Goal: Task Accomplishment & Management: Manage account settings

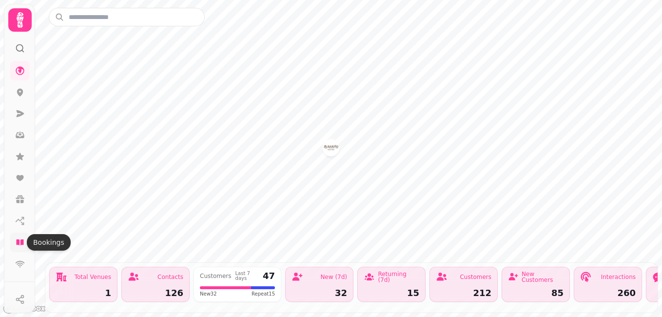
click at [21, 242] on icon at bounding box center [19, 242] width 7 height 6
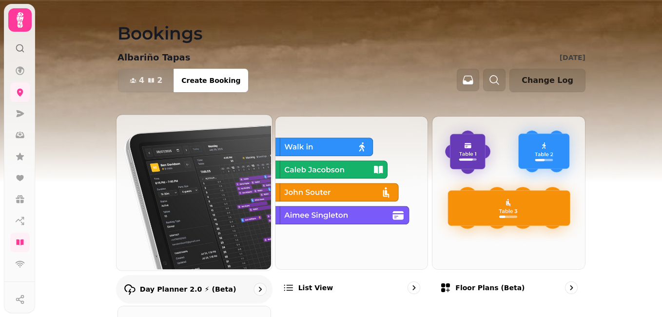
click at [176, 233] on img at bounding box center [194, 192] width 156 height 156
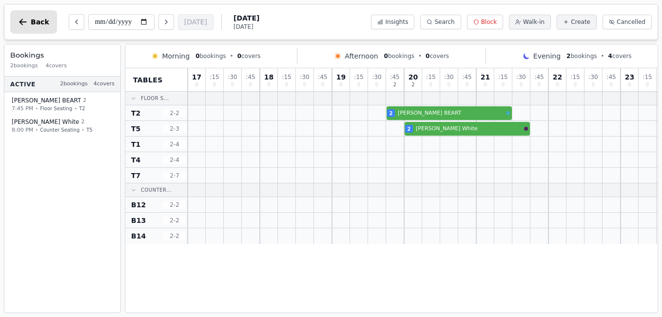
click at [26, 29] on button "Back" at bounding box center [33, 21] width 47 height 23
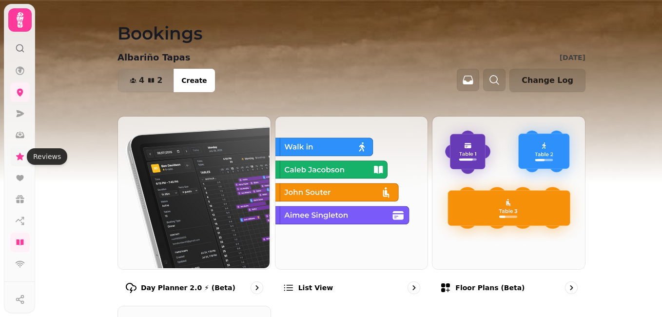
click at [20, 156] on icon at bounding box center [20, 156] width 8 height 7
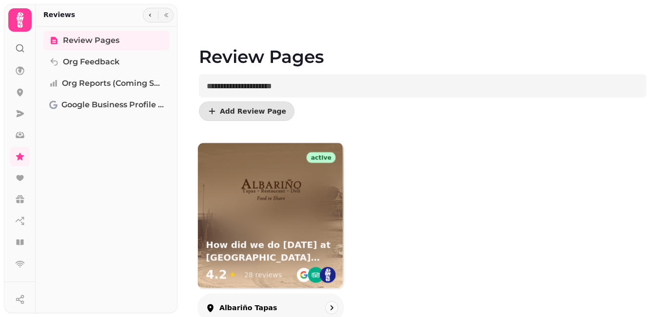
click at [255, 213] on img at bounding box center [271, 191] width 64 height 64
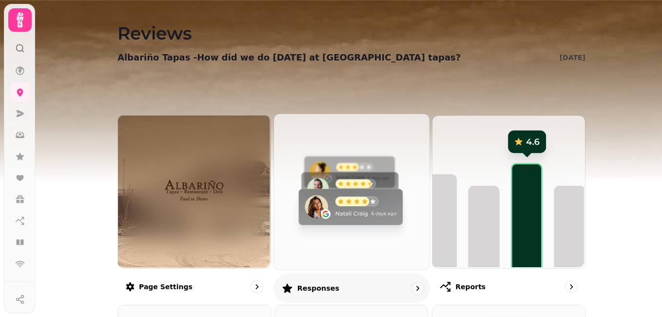
click at [317, 213] on img at bounding box center [351, 191] width 156 height 156
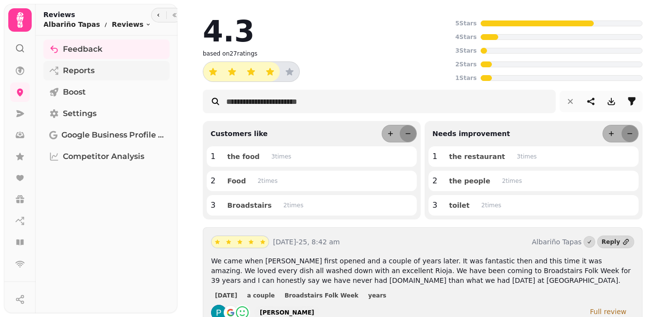
click at [68, 70] on span "Reports" at bounding box center [79, 71] width 32 height 12
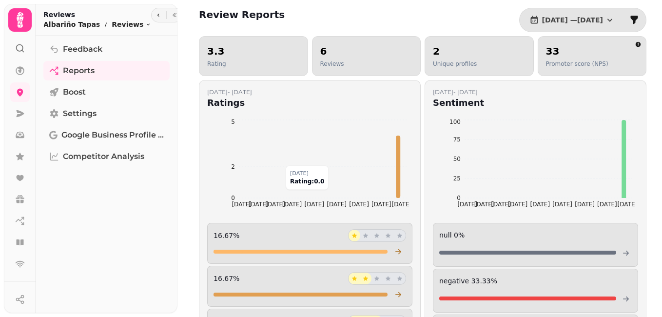
click at [622, 184] on icon at bounding box center [624, 159] width 4 height 78
click at [605, 19] on icon "button" at bounding box center [610, 20] width 10 height 10
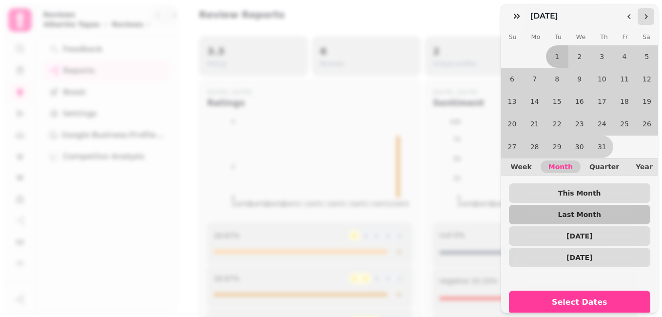
click at [646, 15] on icon "Go to the Next Month" at bounding box center [646, 17] width 8 height 8
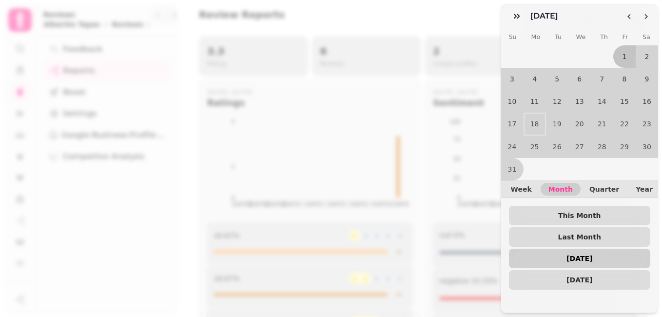
scroll to position [42, 0]
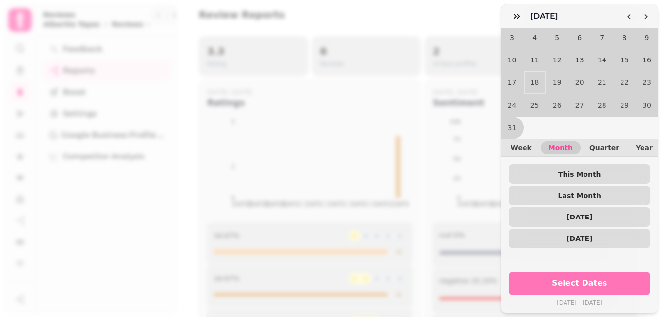
click at [576, 279] on span "Select Dates" at bounding box center [580, 283] width 118 height 8
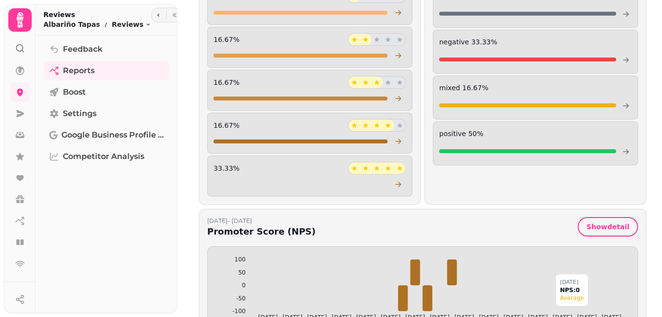
scroll to position [238, 0]
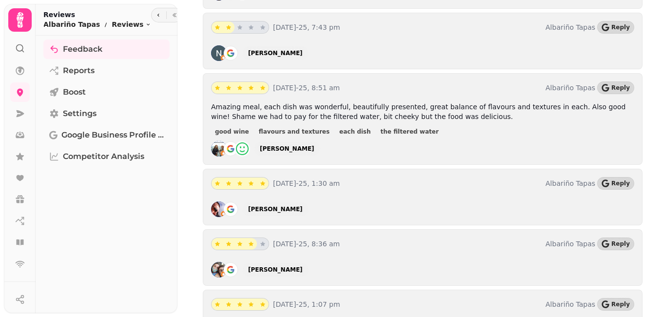
scroll to position [1198, 0]
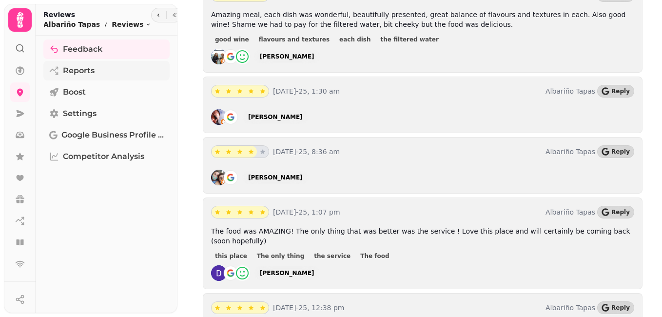
click at [89, 71] on span "Reports" at bounding box center [79, 71] width 32 height 12
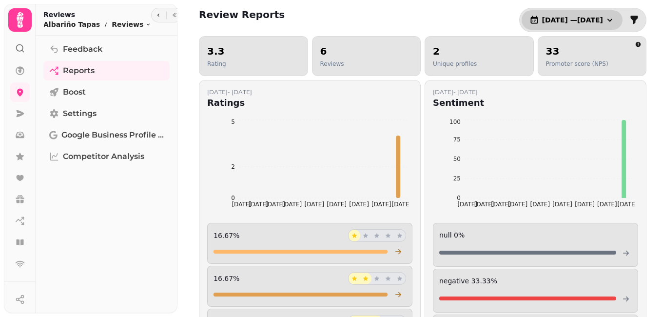
click at [605, 17] on icon "button" at bounding box center [610, 20] width 10 height 10
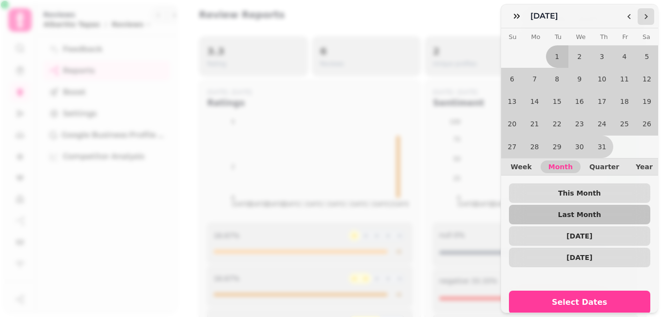
click at [646, 19] on icon "Go to the Next Month" at bounding box center [646, 17] width 8 height 8
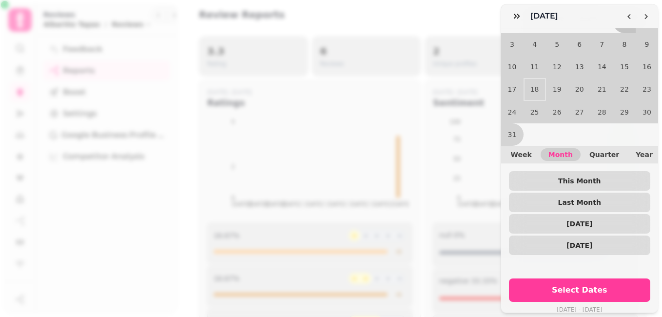
scroll to position [42, 0]
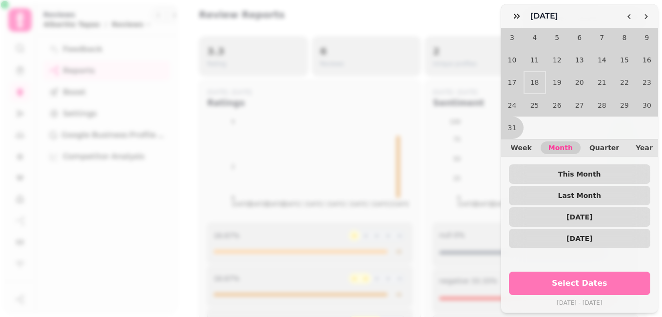
click at [574, 279] on span "Select Dates" at bounding box center [580, 283] width 118 height 8
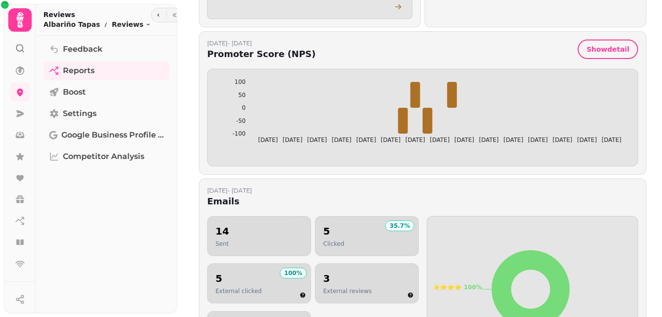
scroll to position [520, 0]
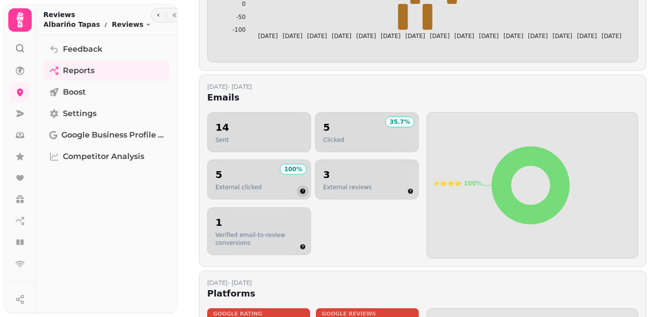
click at [303, 191] on icon "button" at bounding box center [302, 191] width 5 height 5
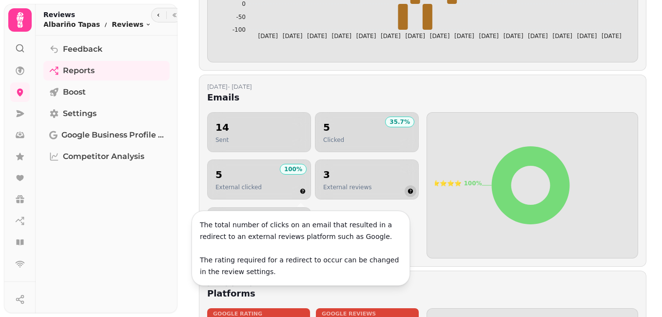
click at [409, 189] on icon "button" at bounding box center [411, 191] width 6 height 6
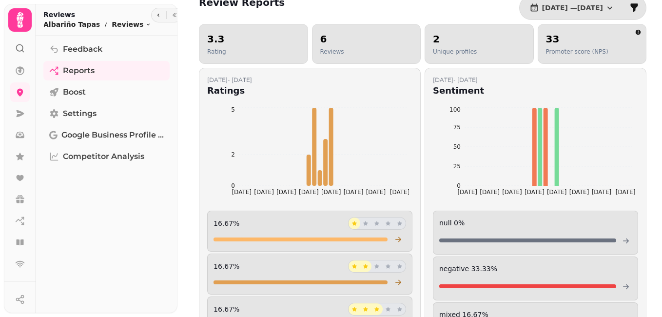
scroll to position [0, 0]
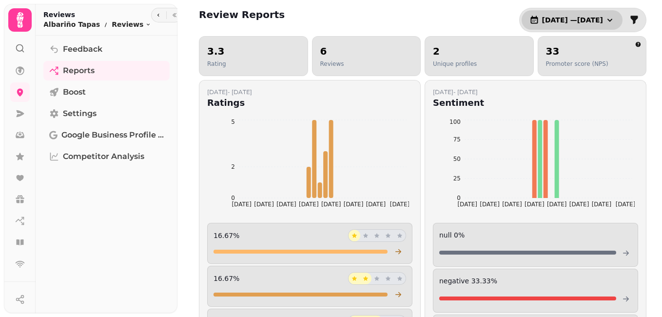
click at [605, 16] on icon "button" at bounding box center [610, 20] width 10 height 10
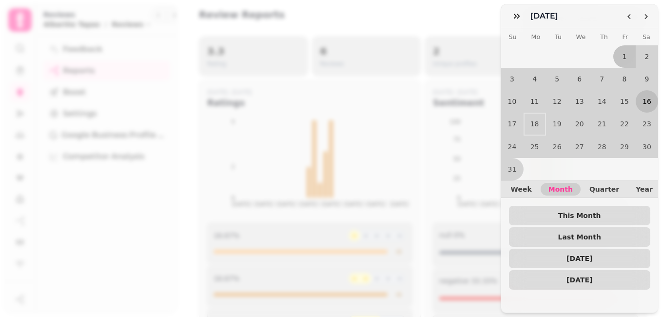
click at [641, 98] on button "16" at bounding box center [647, 101] width 22 height 22
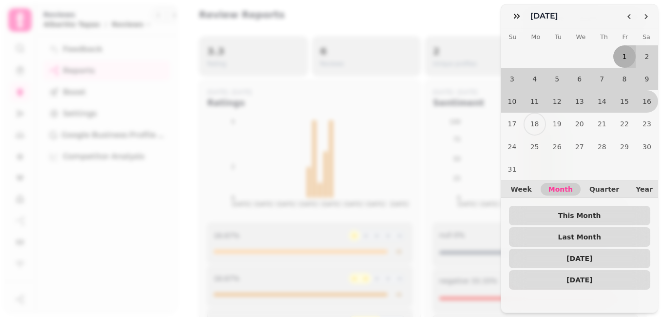
click at [619, 58] on button "1" at bounding box center [624, 56] width 22 height 22
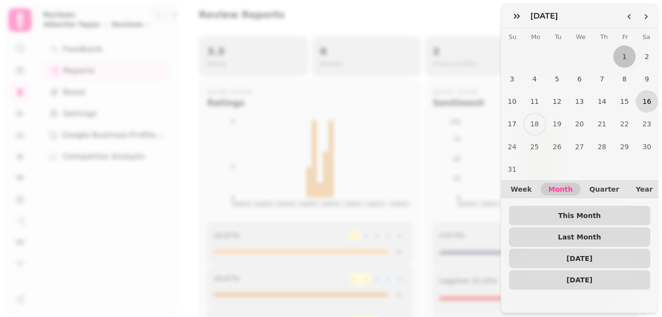
click at [639, 97] on button "16" at bounding box center [647, 101] width 22 height 22
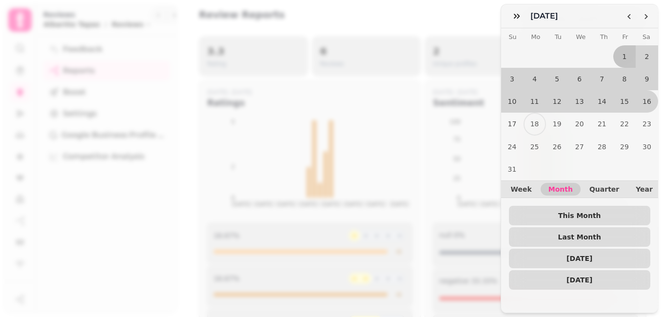
click at [590, 53] on tr "1 2" at bounding box center [579, 56] width 157 height 22
click at [620, 92] on button "15" at bounding box center [624, 101] width 22 height 22
click at [639, 98] on button "16" at bounding box center [647, 101] width 22 height 22
click at [626, 16] on icon "Go to the Previous Month" at bounding box center [629, 17] width 8 height 8
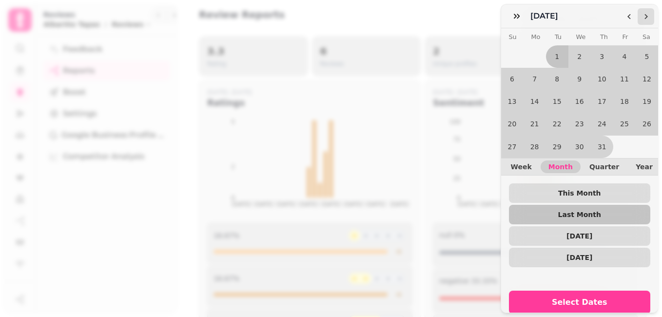
click at [643, 16] on icon "Go to the Next Month" at bounding box center [646, 17] width 8 height 8
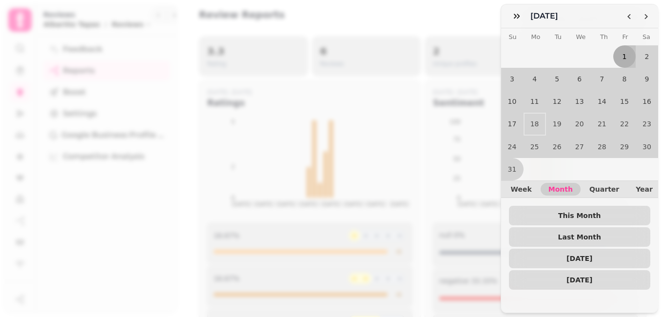
click at [621, 48] on button "1" at bounding box center [624, 56] width 22 height 22
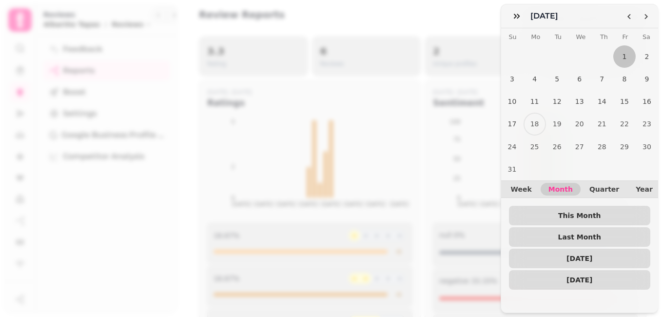
click at [588, 54] on tr "1 2" at bounding box center [579, 56] width 157 height 22
click at [622, 57] on button "1" at bounding box center [624, 56] width 22 height 22
click at [637, 96] on button "16" at bounding box center [647, 101] width 22 height 22
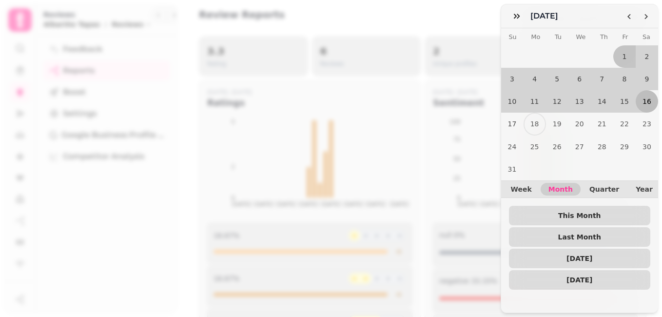
click at [638, 96] on button "16" at bounding box center [647, 101] width 22 height 22
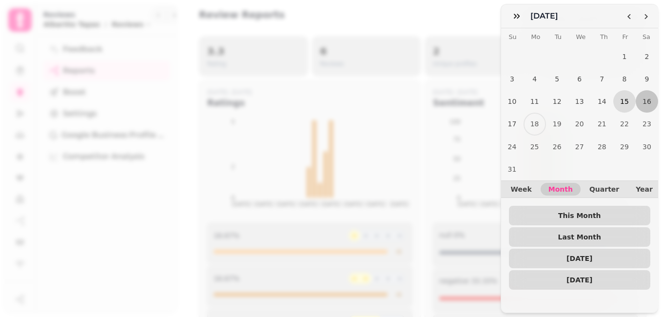
click at [622, 97] on button "15" at bounding box center [624, 101] width 22 height 22
click at [636, 97] on button "16" at bounding box center [647, 101] width 22 height 22
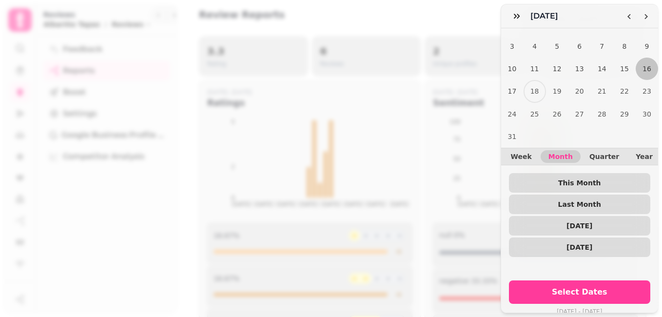
scroll to position [42, 0]
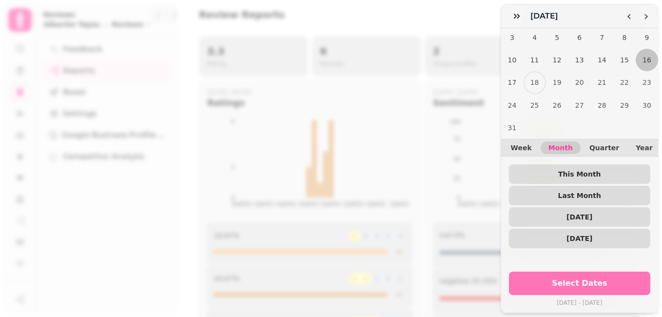
click at [597, 279] on span "Select Dates" at bounding box center [580, 283] width 118 height 8
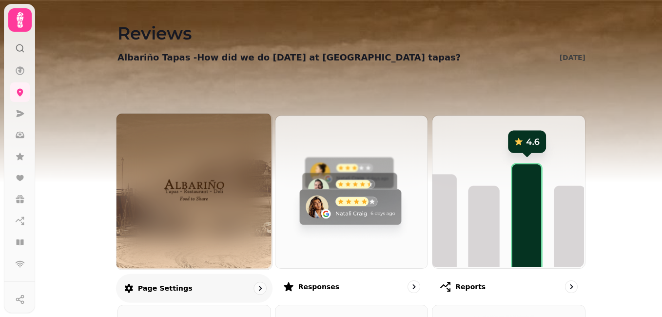
click at [172, 200] on img at bounding box center [194, 191] width 117 height 64
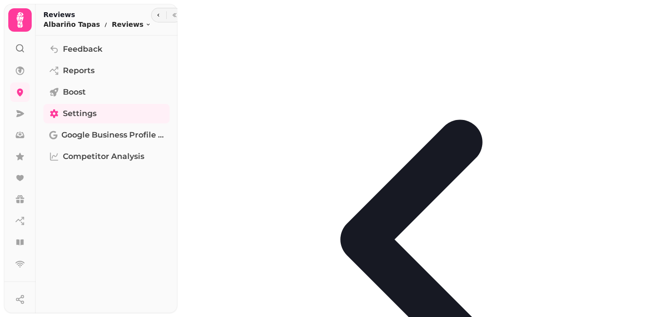
select select "**********"
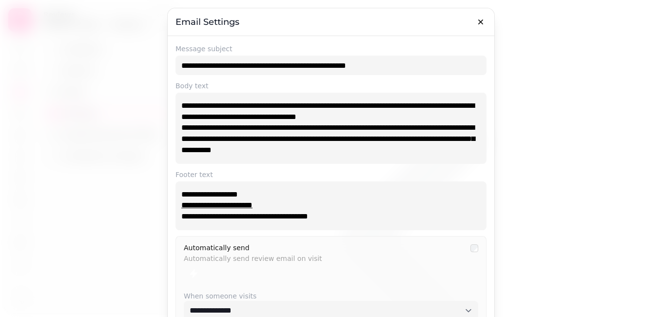
drag, startPoint x: 585, startPoint y: 258, endPoint x: 598, endPoint y: 305, distance: 49.1
click at [598, 305] on div at bounding box center [331, 158] width 662 height 317
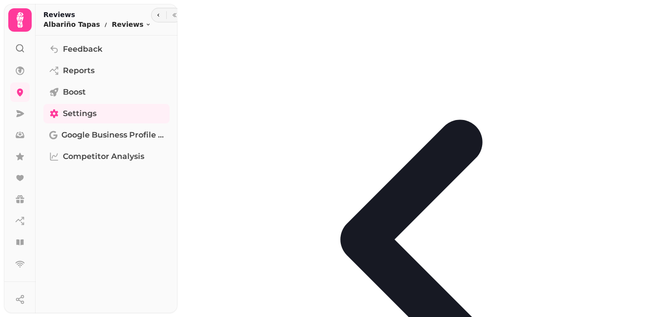
select select "**********"
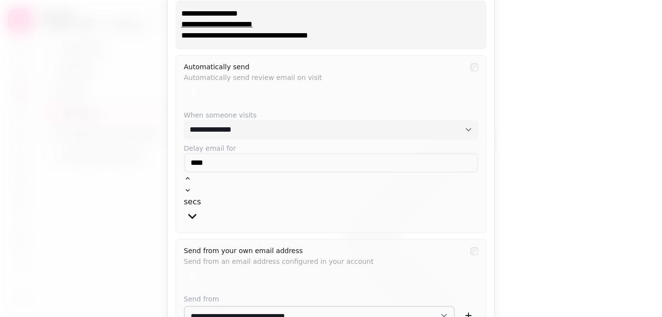
scroll to position [188, 0]
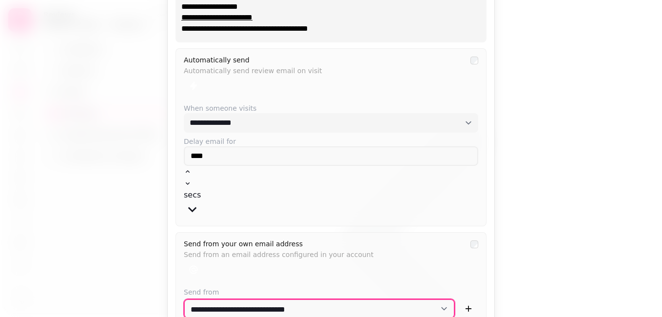
click at [440, 299] on select "**********" at bounding box center [319, 308] width 271 height 19
drag, startPoint x: 569, startPoint y: 282, endPoint x: 584, endPoint y: 247, distance: 37.8
click at [584, 247] on div at bounding box center [331, 158] width 662 height 317
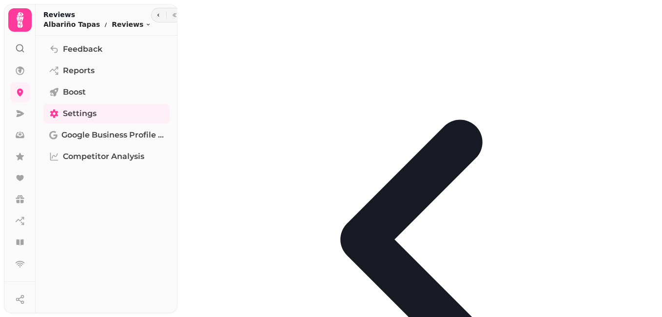
scroll to position [0, 0]
drag, startPoint x: 336, startPoint y: 188, endPoint x: 339, endPoint y: 175, distance: 13.0
click at [121, 252] on div "Feedback Reports Boost Settings Google Business Profile (Beta) Competitor Analy…" at bounding box center [107, 174] width 142 height 270
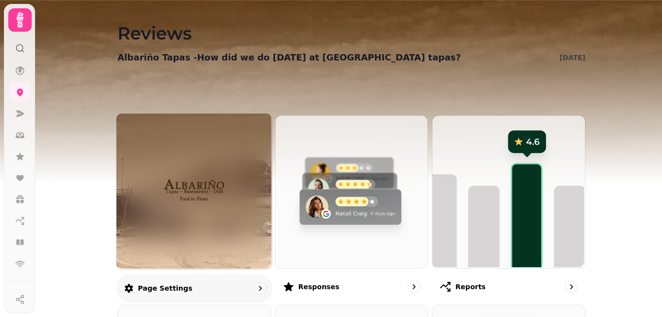
click at [174, 229] on div at bounding box center [195, 192] width 156 height 156
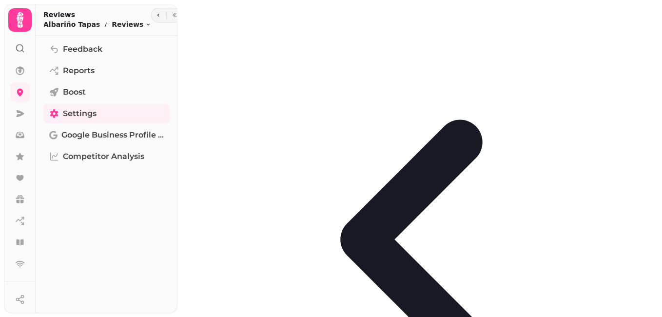
select select "**********"
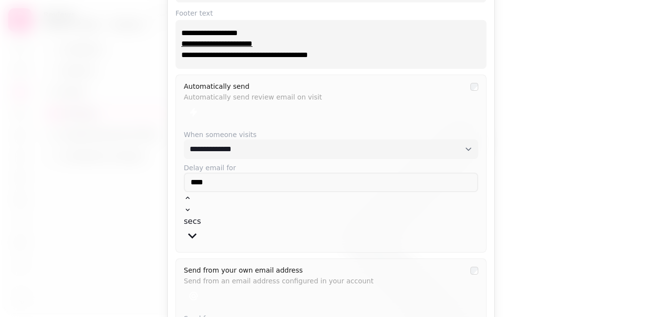
scroll to position [162, 0]
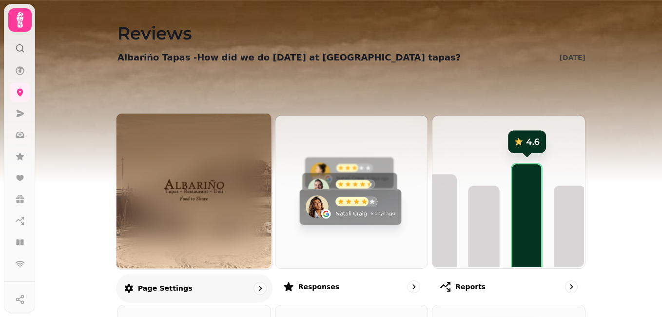
click at [142, 215] on img at bounding box center [194, 191] width 117 height 64
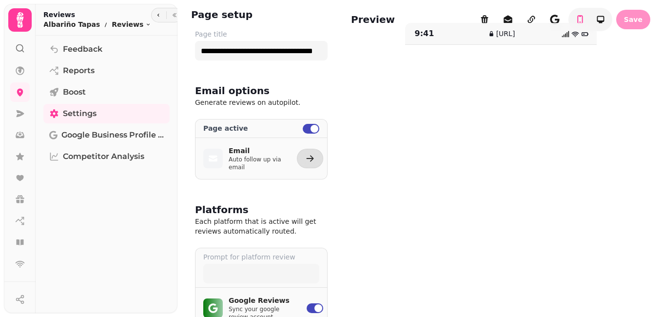
click at [267, 130] on label "Page active" at bounding box center [248, 128] width 90 height 10
click at [213, 156] on icon at bounding box center [213, 157] width 9 height 3
select select "**********"
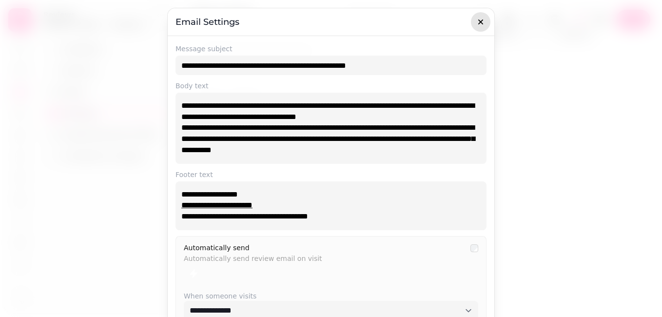
click at [476, 25] on icon "button" at bounding box center [481, 22] width 10 height 10
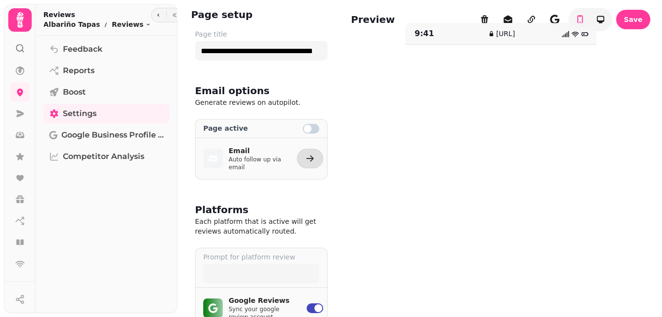
click at [310, 128] on span at bounding box center [311, 129] width 17 height 10
click at [254, 162] on p "Auto follow up via email" at bounding box center [257, 164] width 57 height 16
select select "**********"
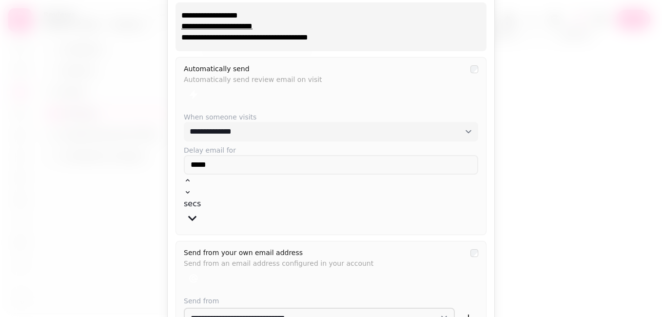
scroll to position [196, 0]
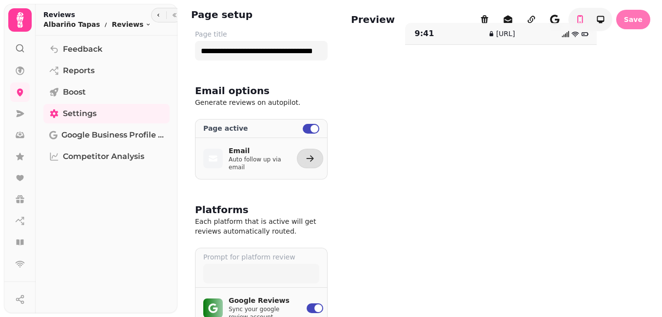
click at [636, 17] on button "Save" at bounding box center [633, 19] width 34 height 19
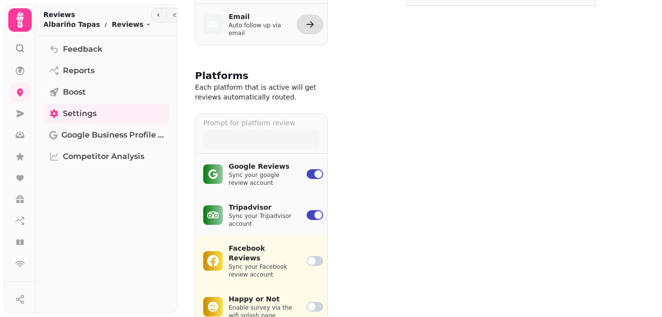
scroll to position [0, 0]
